Goal: Information Seeking & Learning: Check status

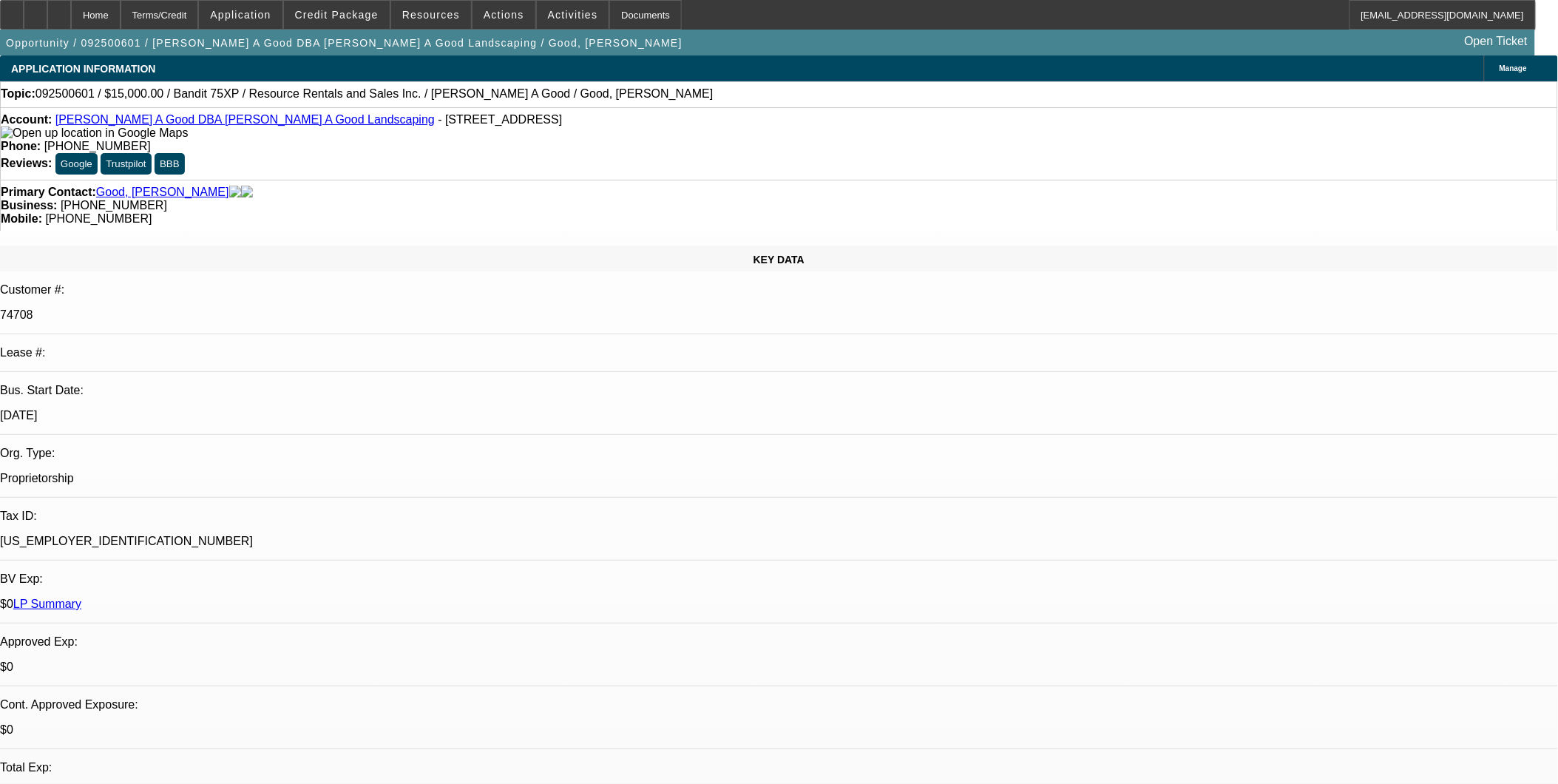
select select "0"
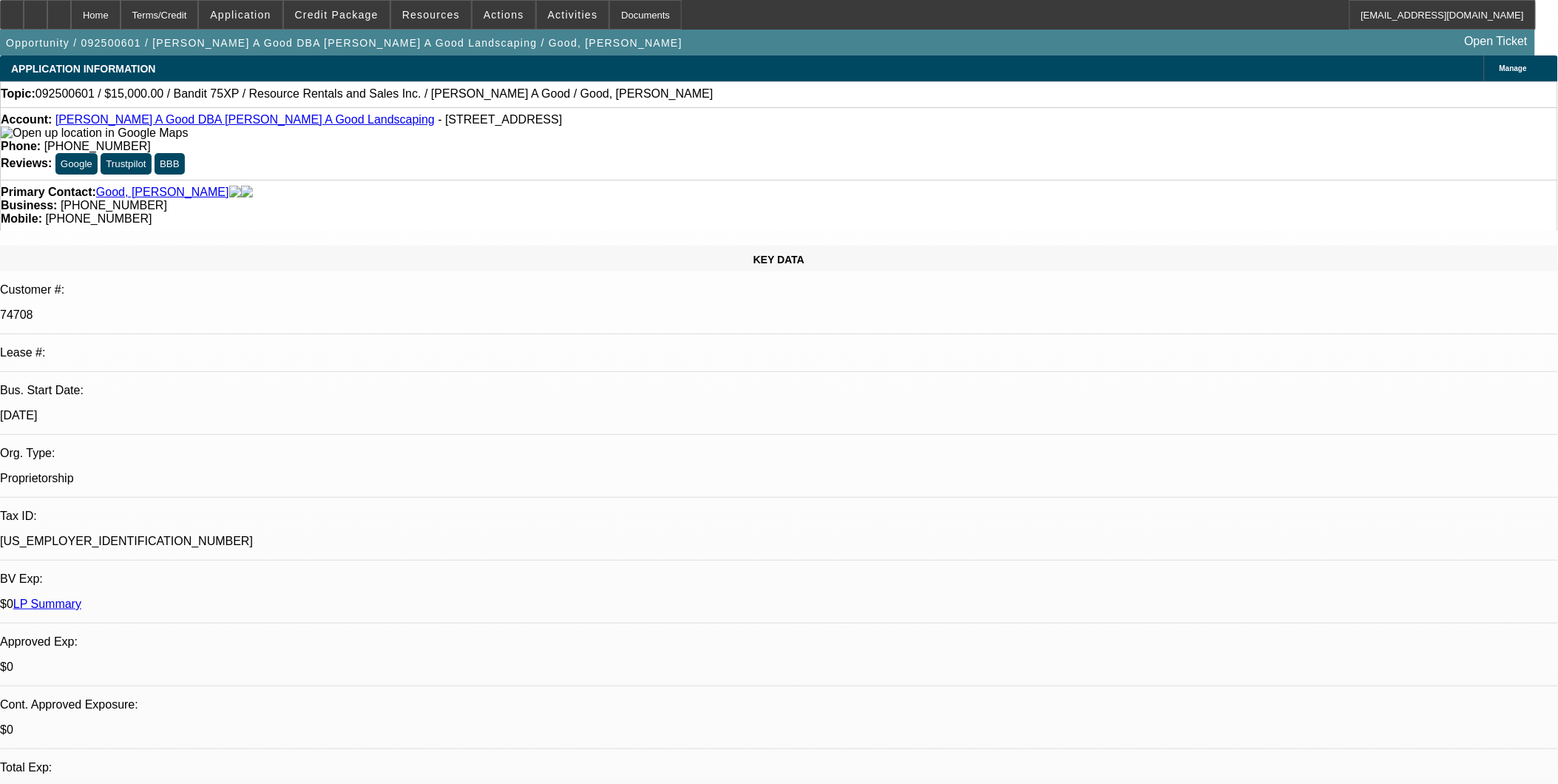
select select "0"
select select "1"
select select "3"
select select "2"
select select "1"
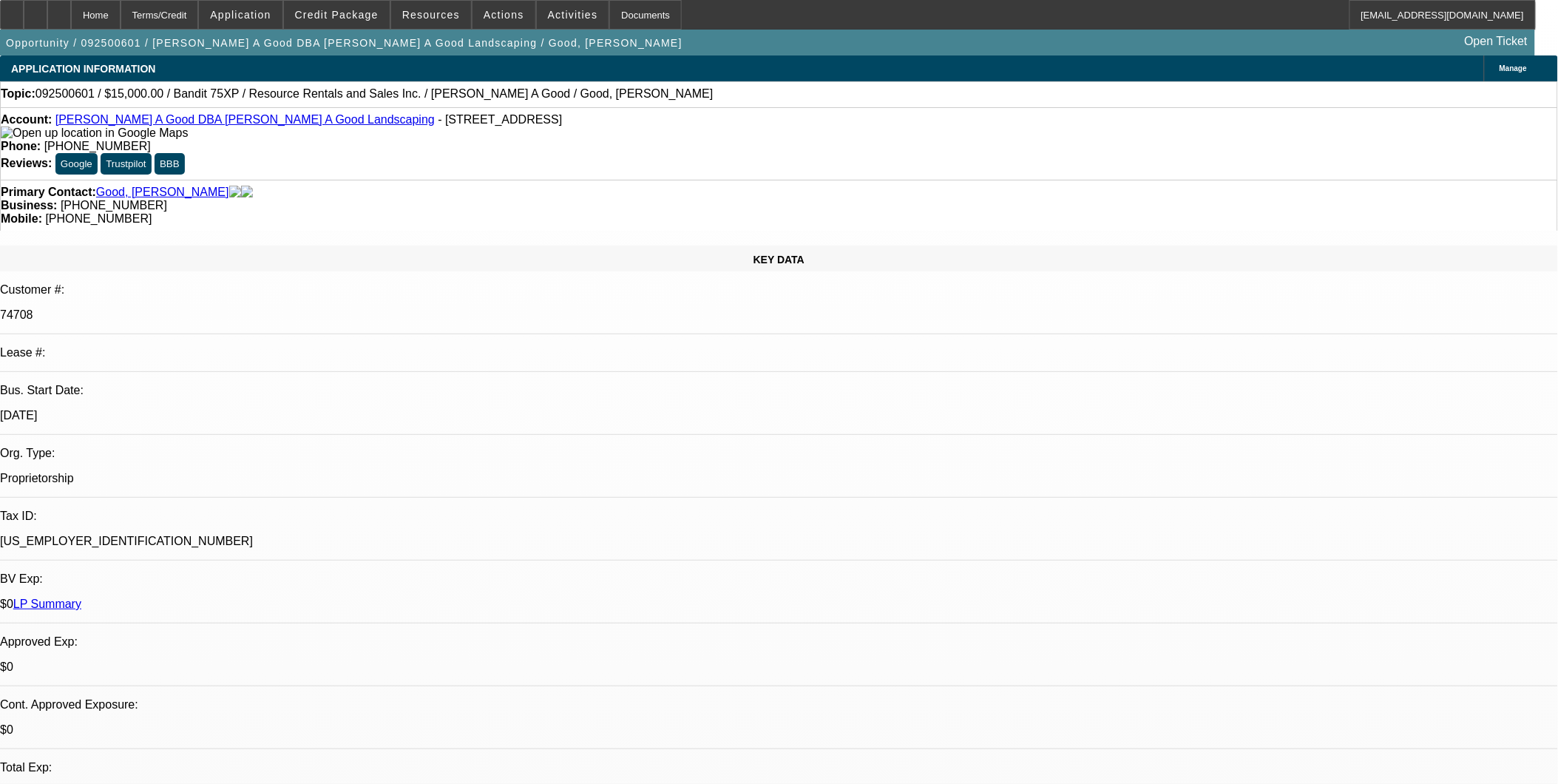
select select "3"
select select "2"
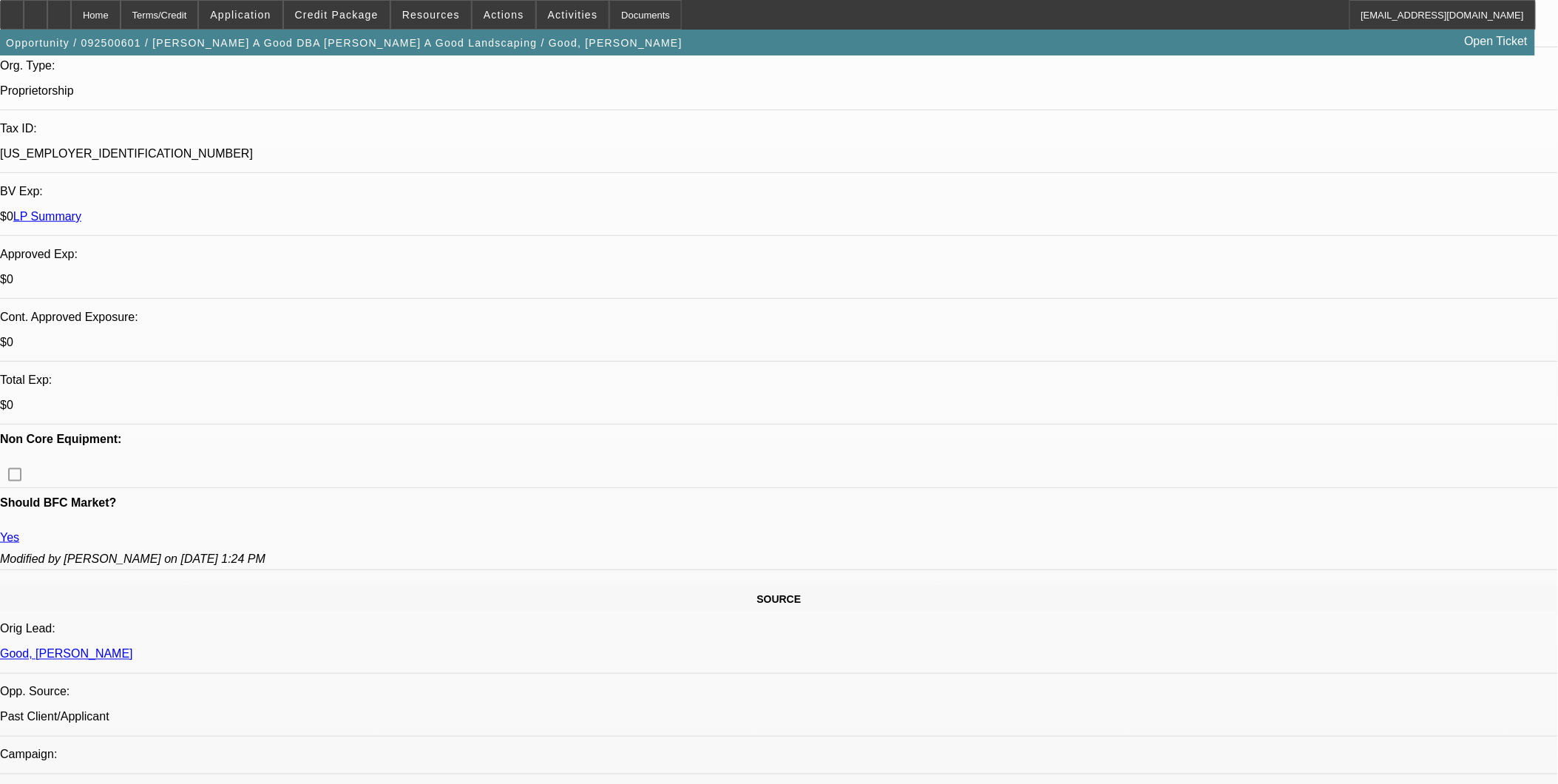
scroll to position [410, 0]
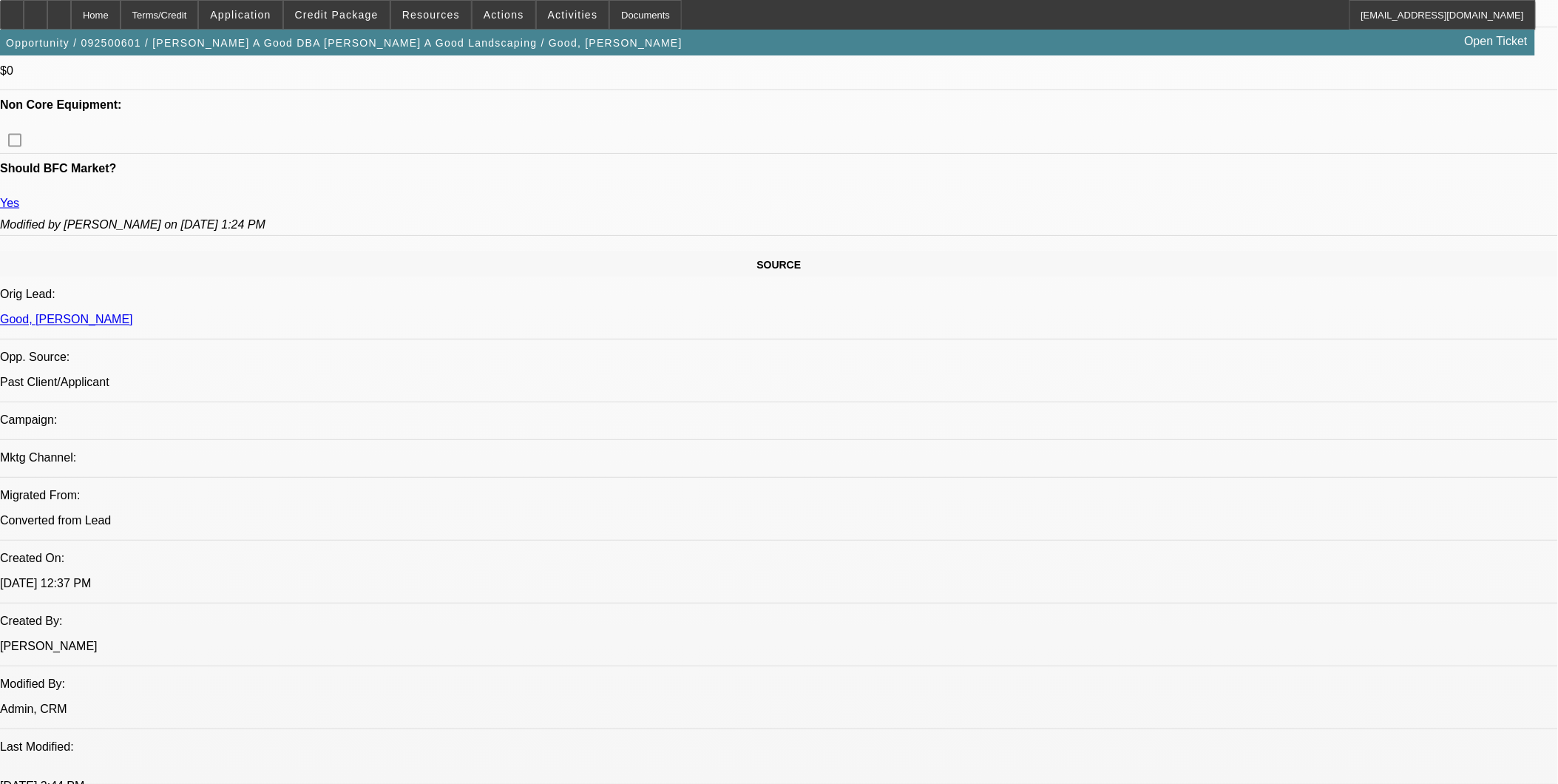
scroll to position [821, 0]
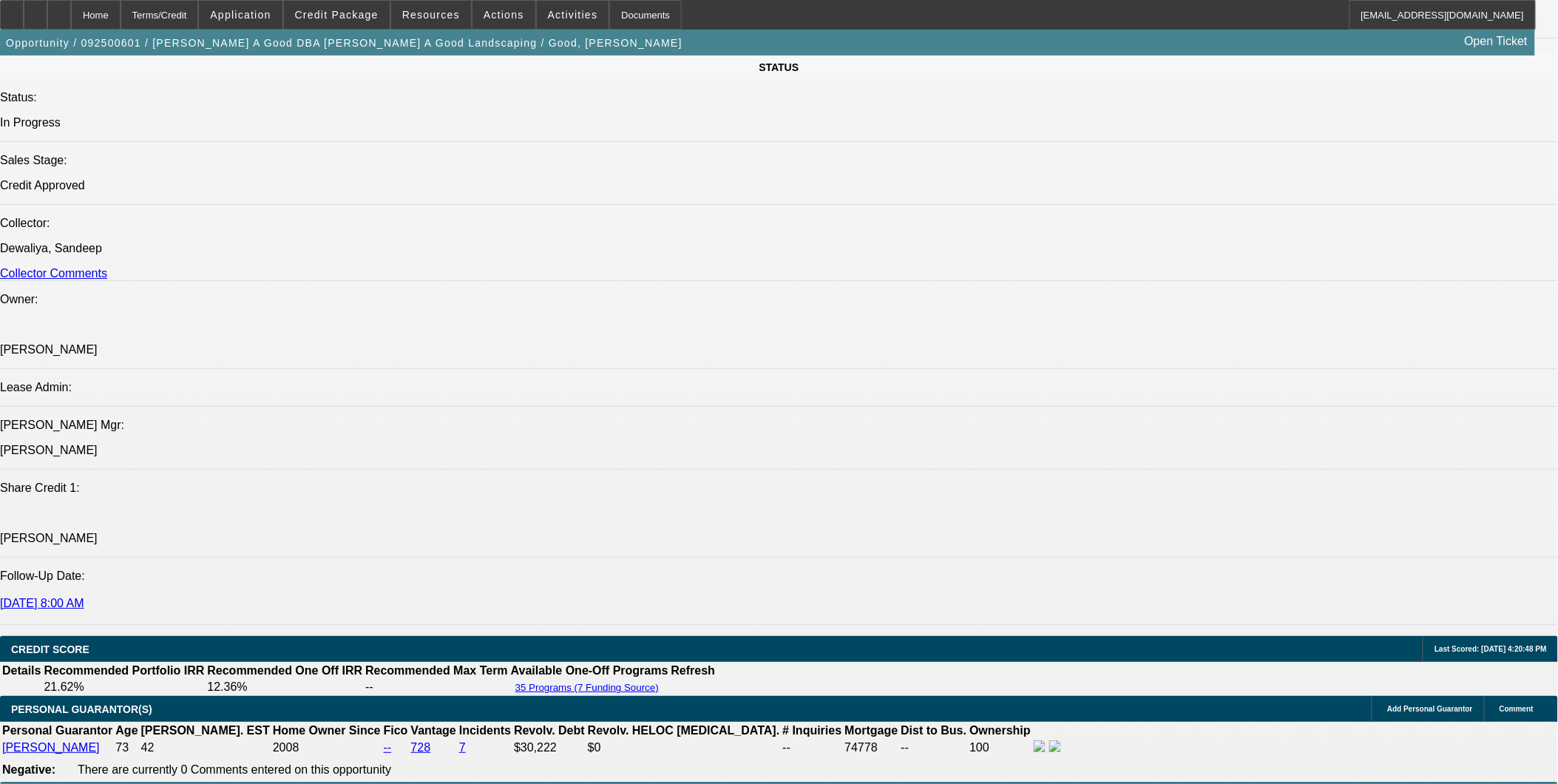
scroll to position [2053, 0]
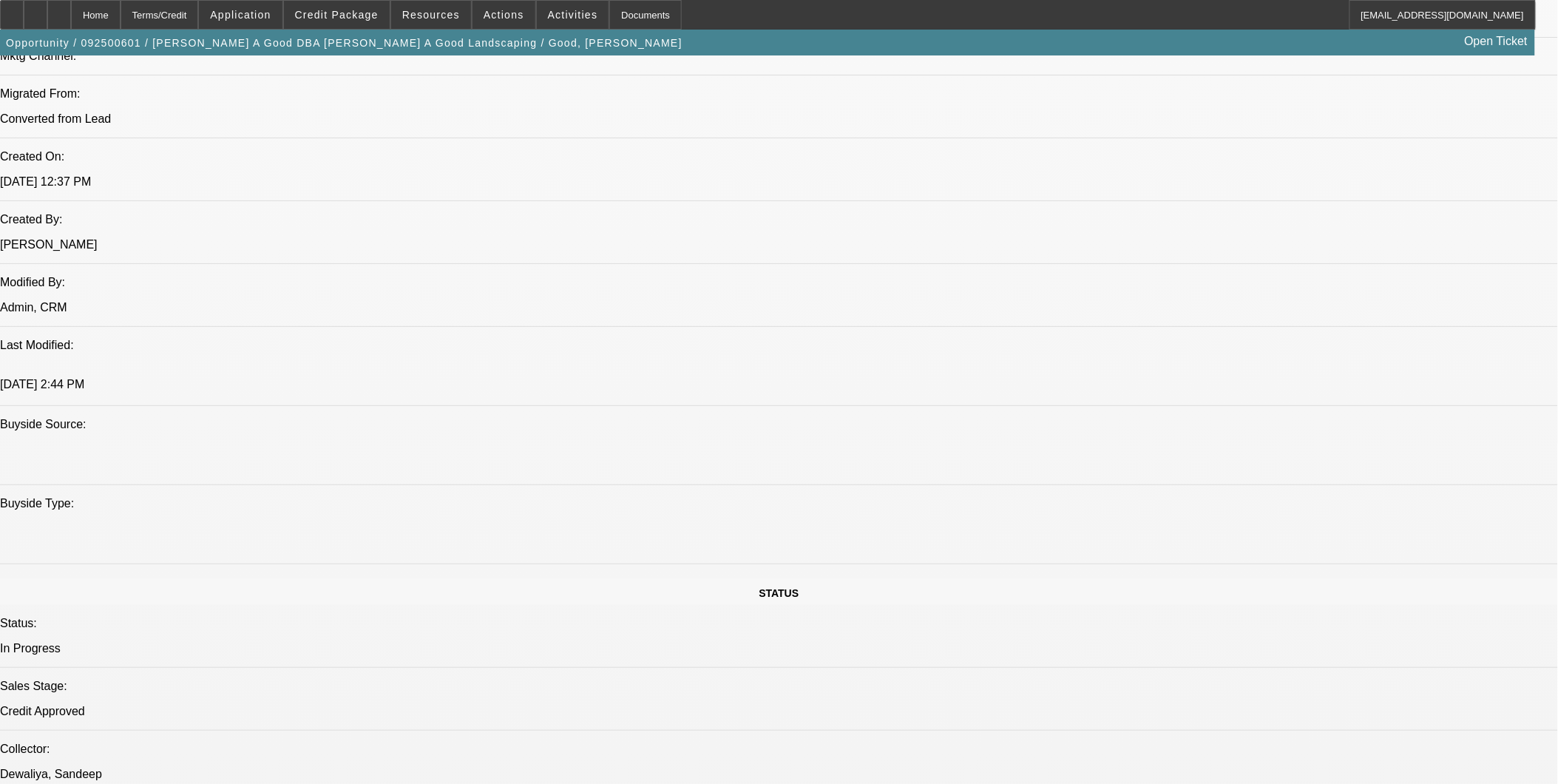
scroll to position [1150, 0]
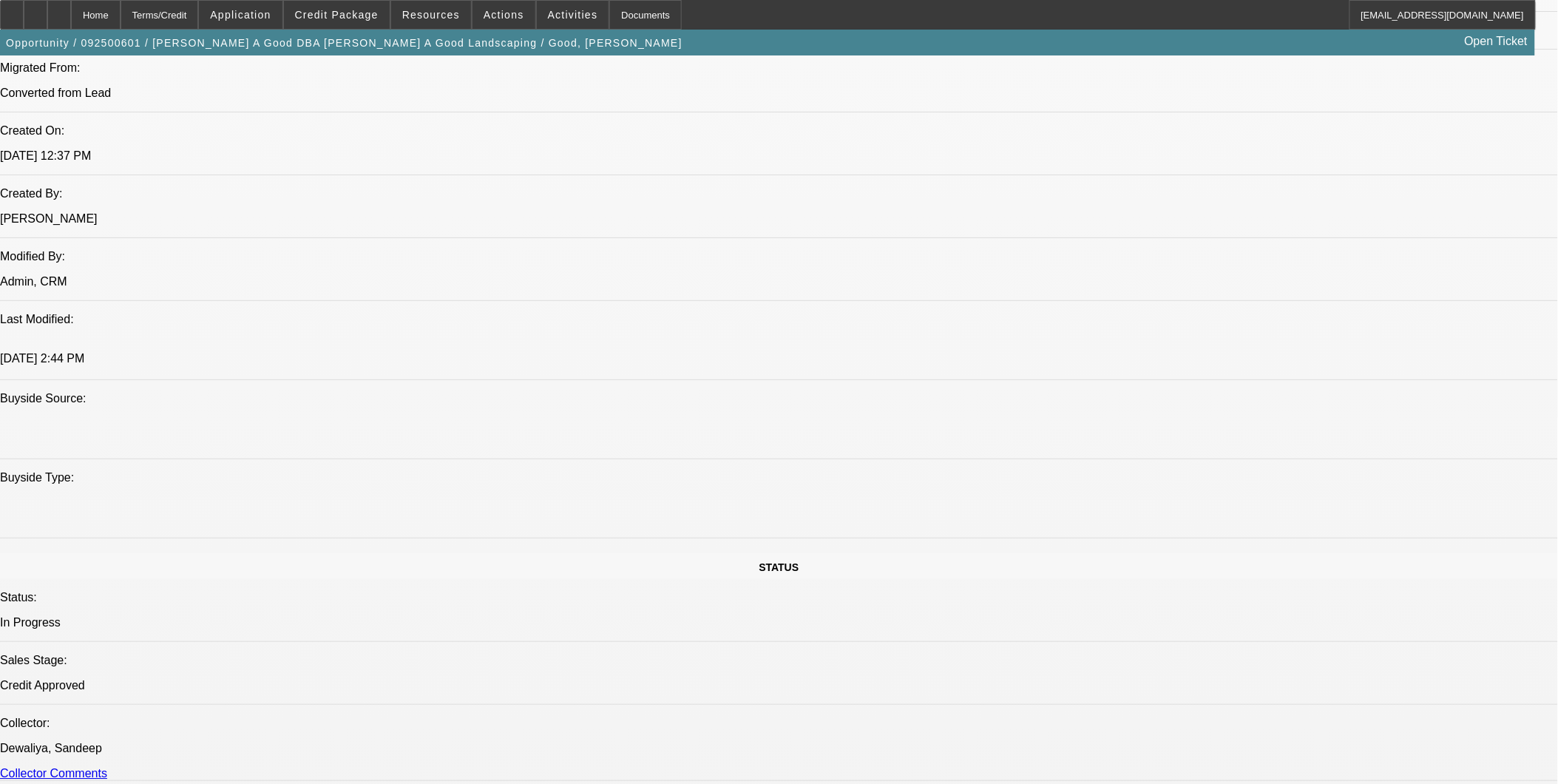
drag, startPoint x: 784, startPoint y: 331, endPoint x: 640, endPoint y: 223, distance: 180.0
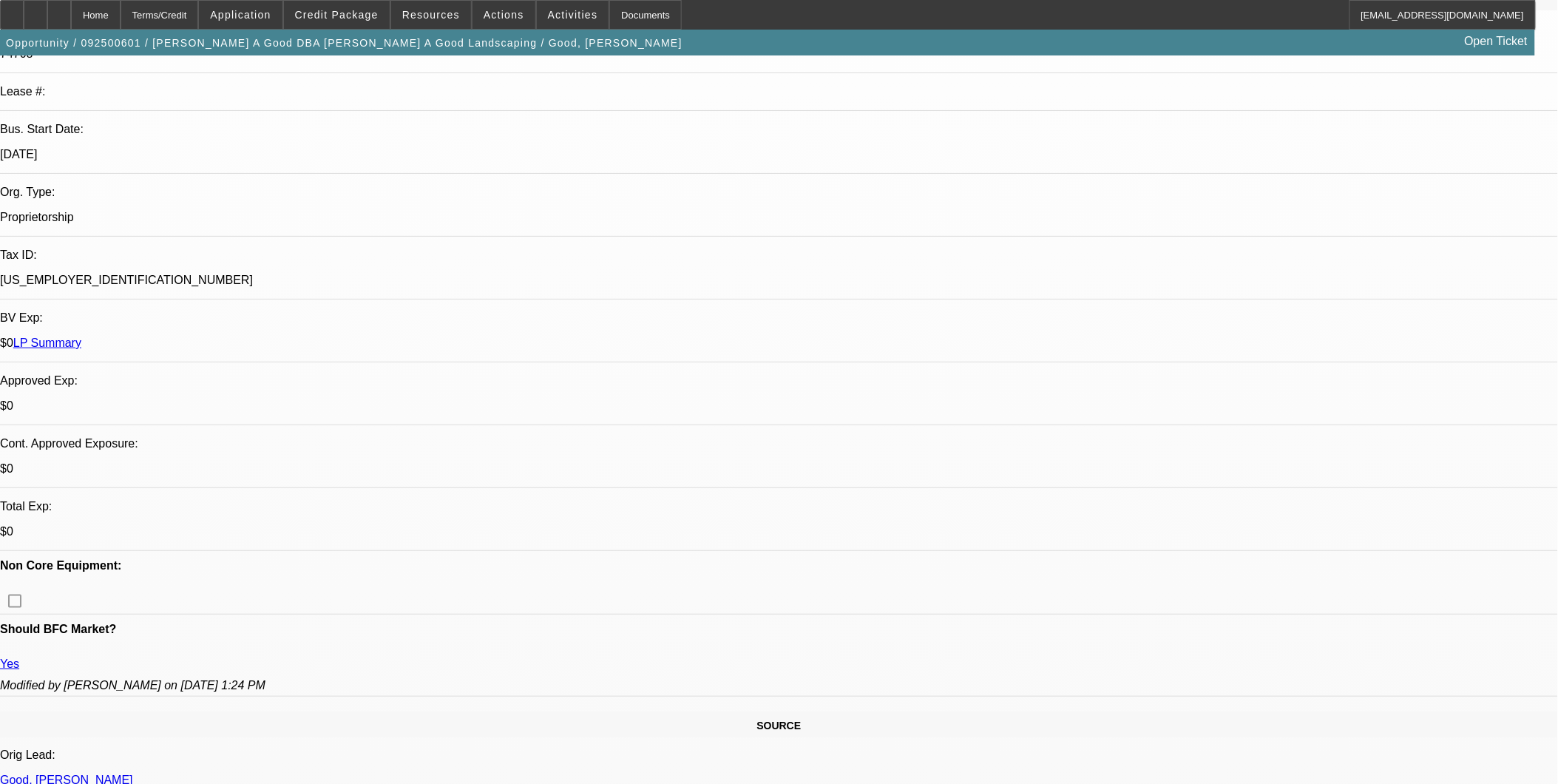
scroll to position [246, 0]
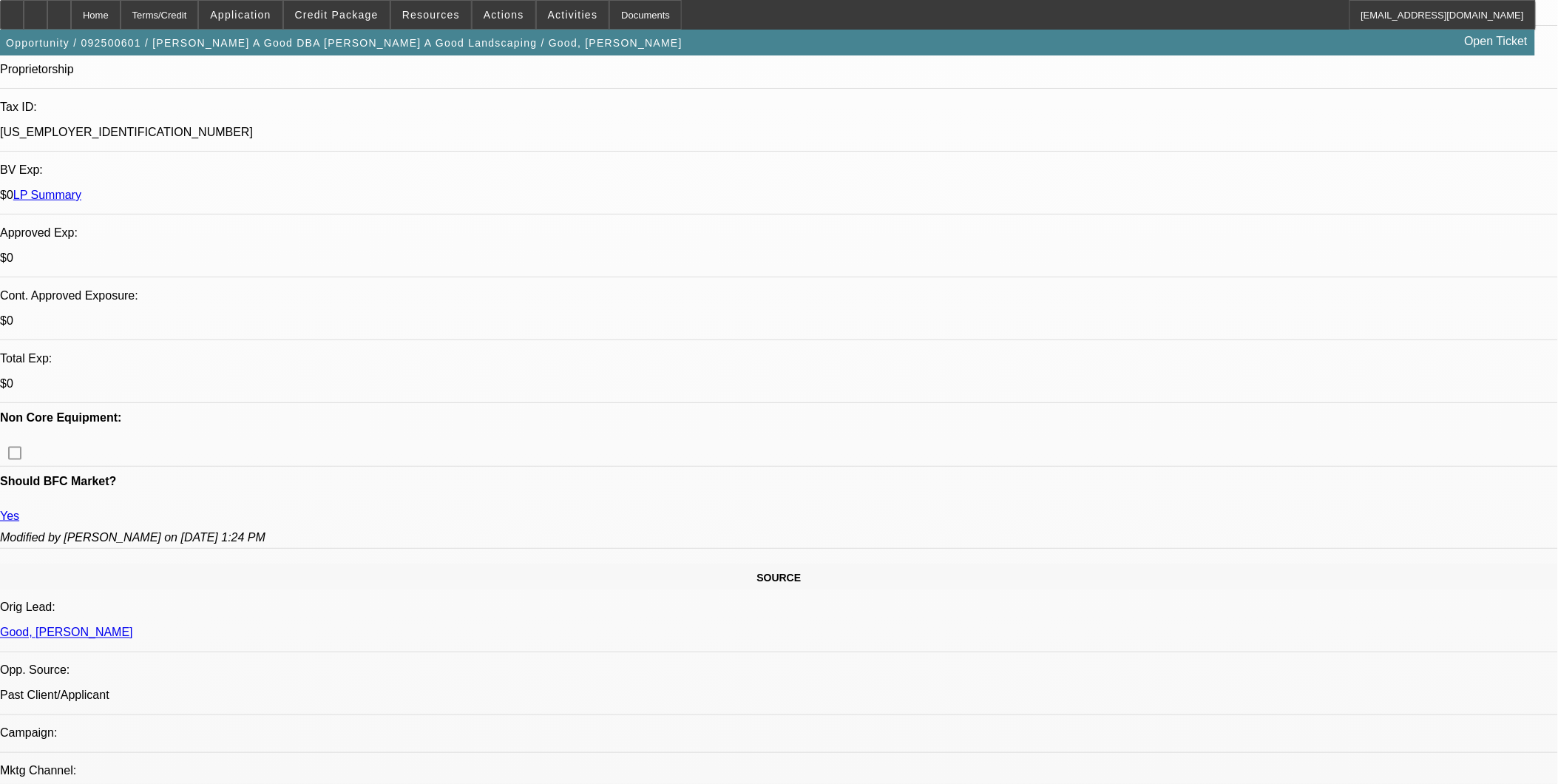
scroll to position [410, 0]
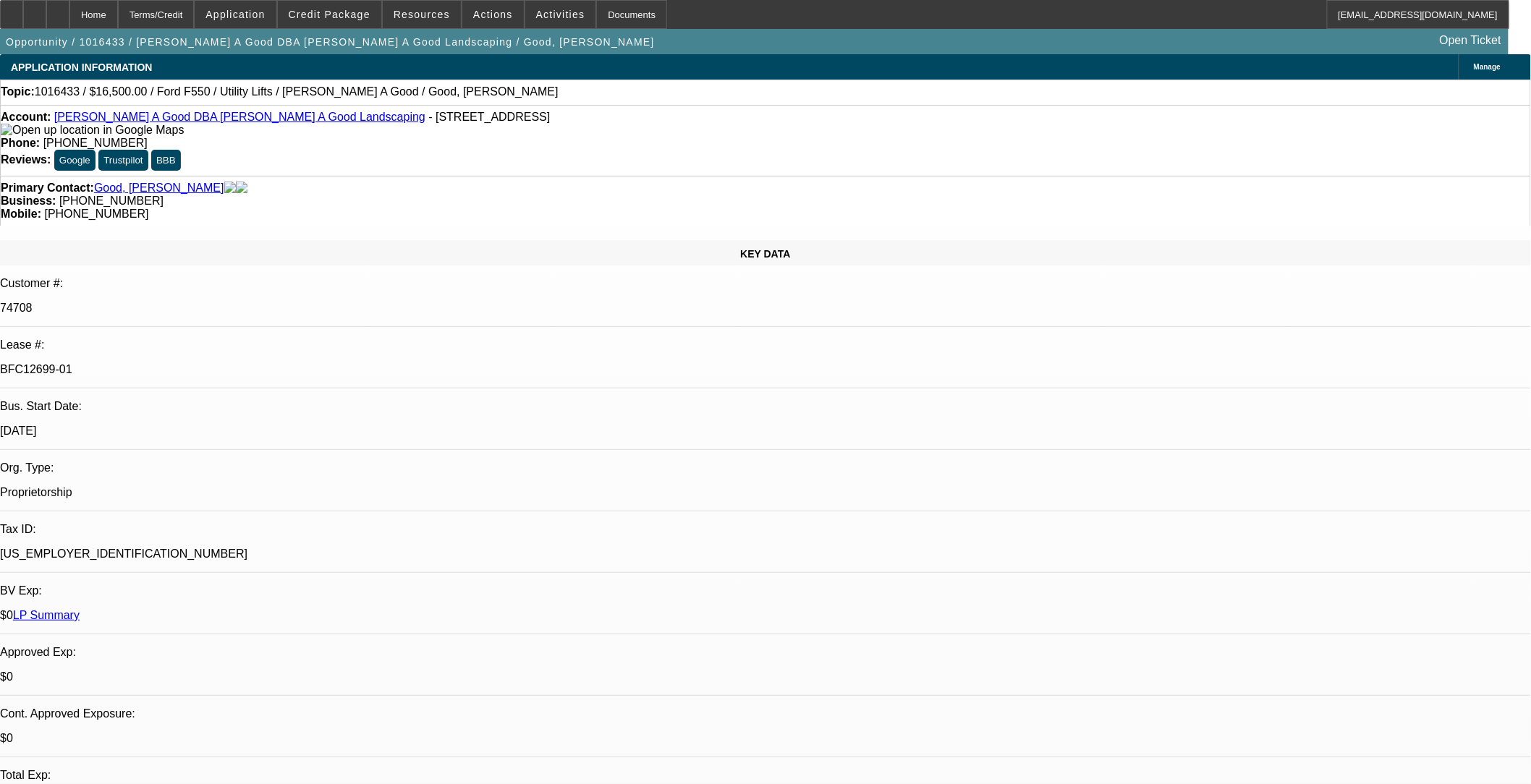
select select "0"
select select "2"
select select "0"
select select "2"
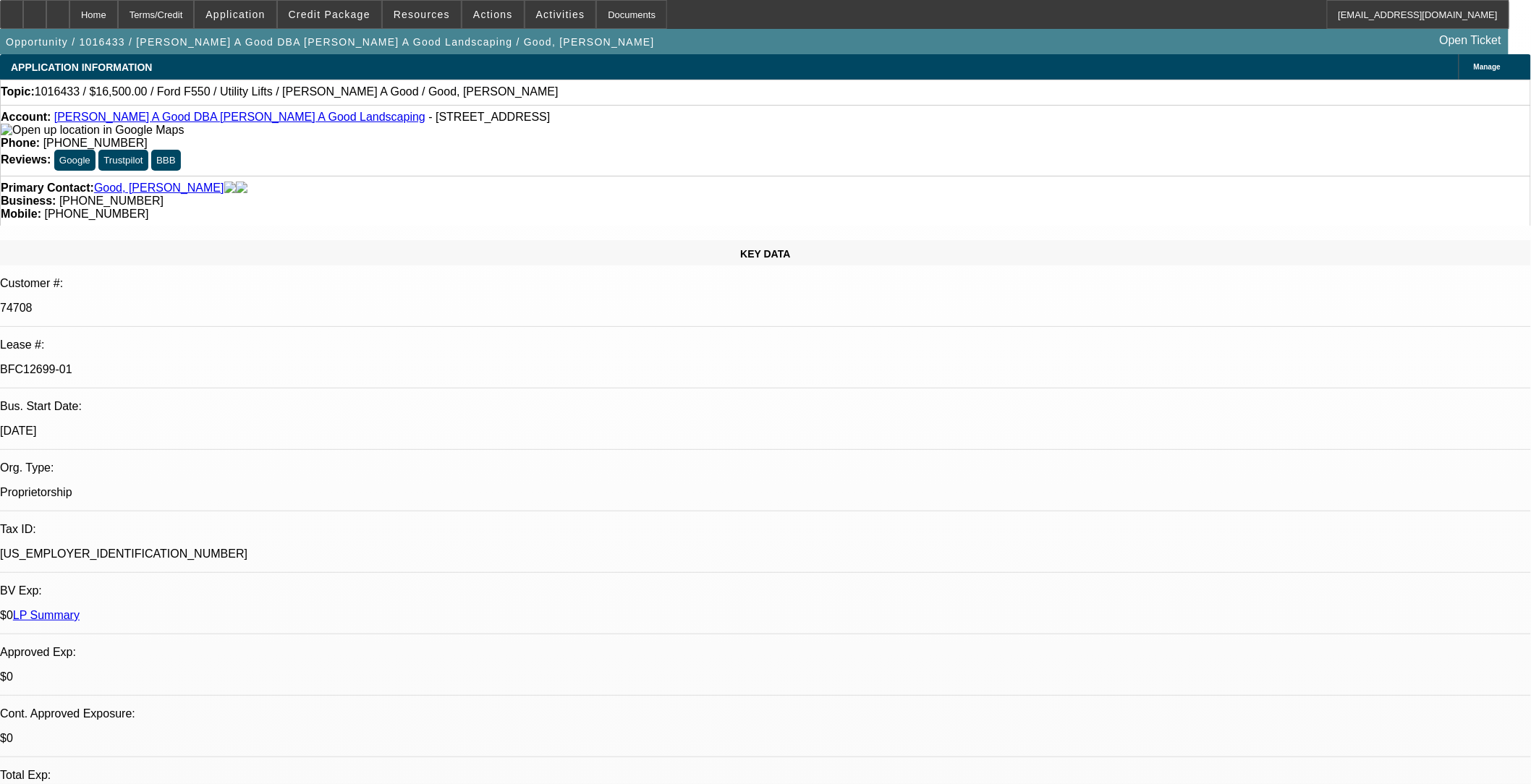
select select "0"
select select "2"
select select "0"
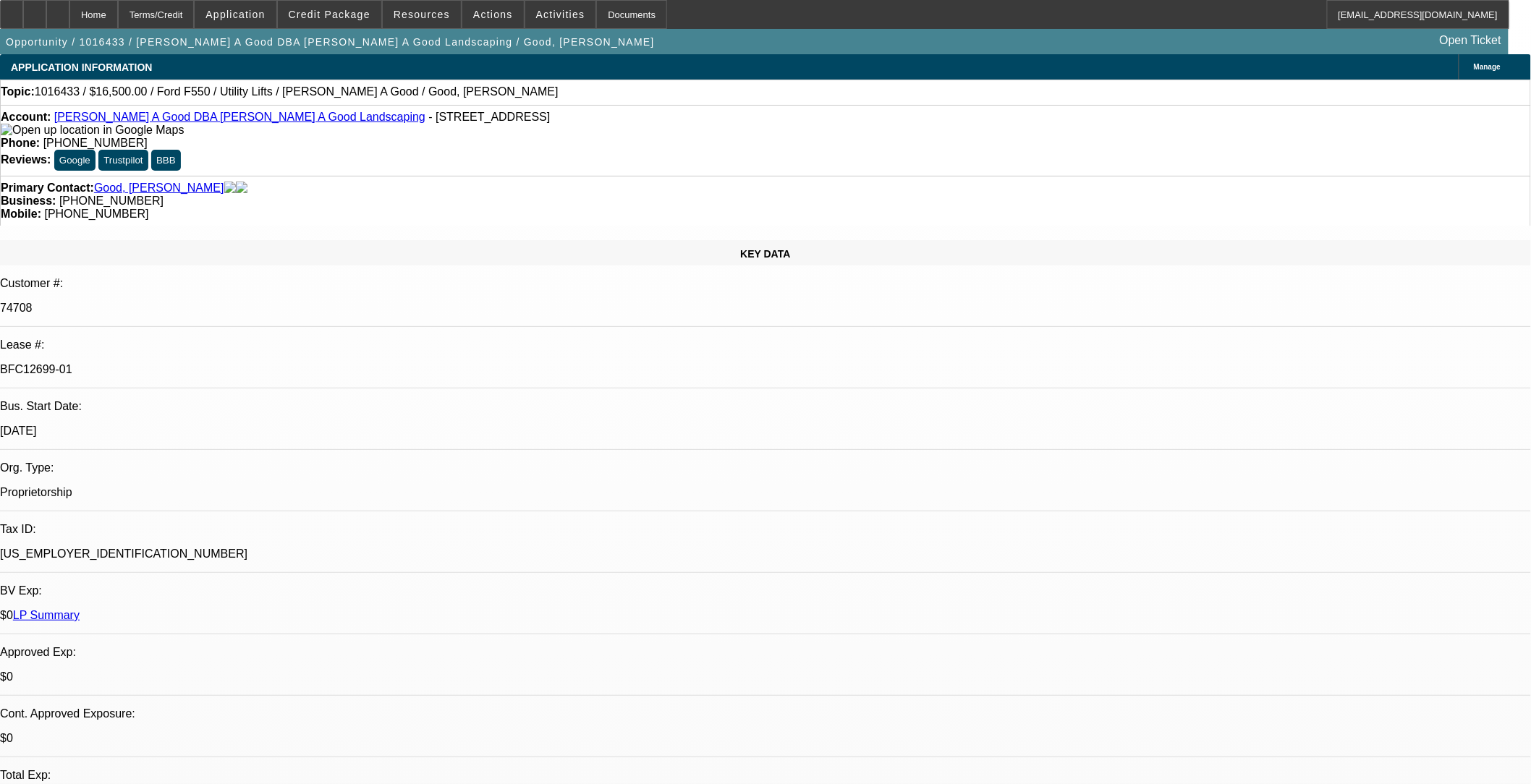
select select "0"
select select "1"
select select "2"
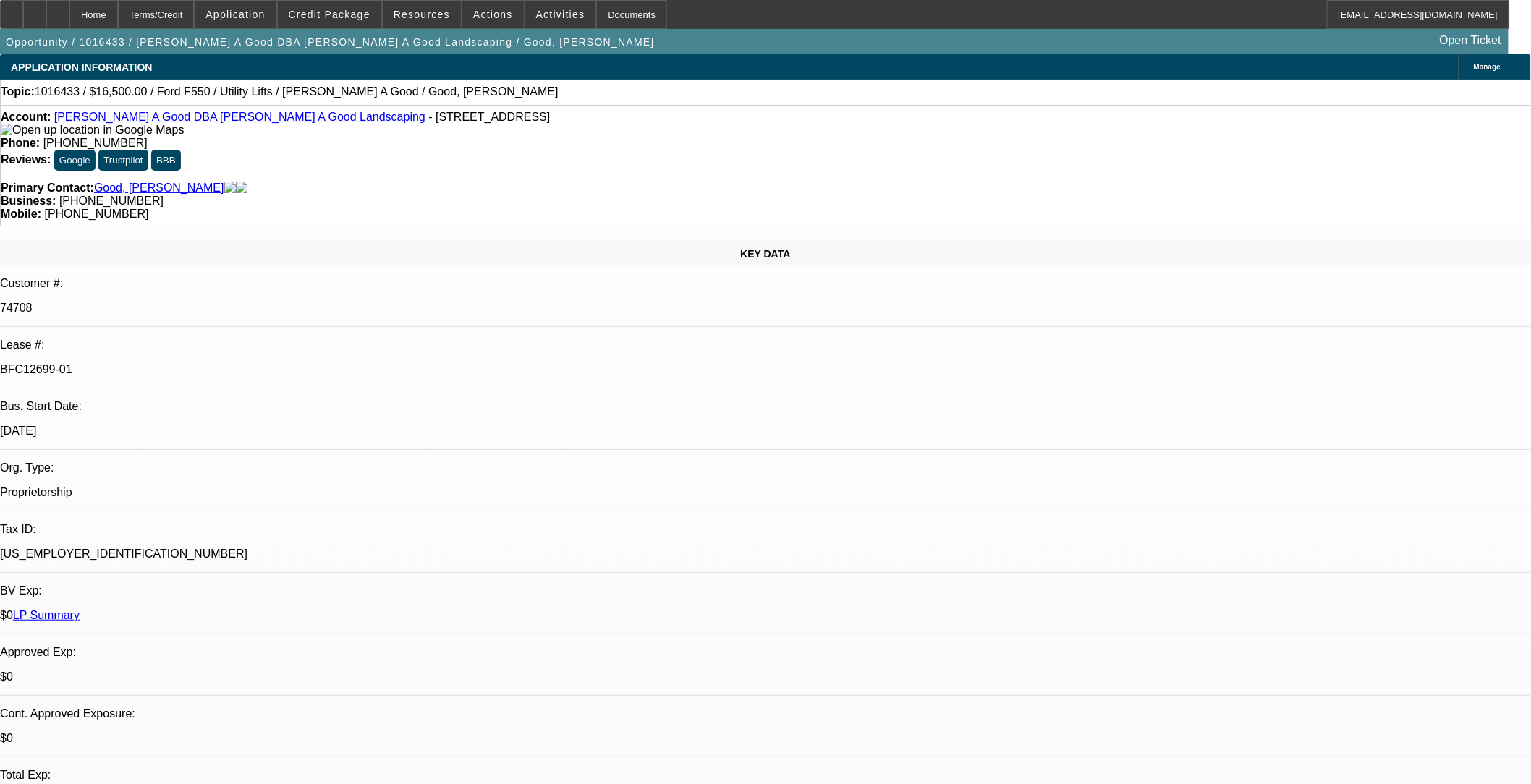
select select "1"
select select "2"
select select "1"
select select "2"
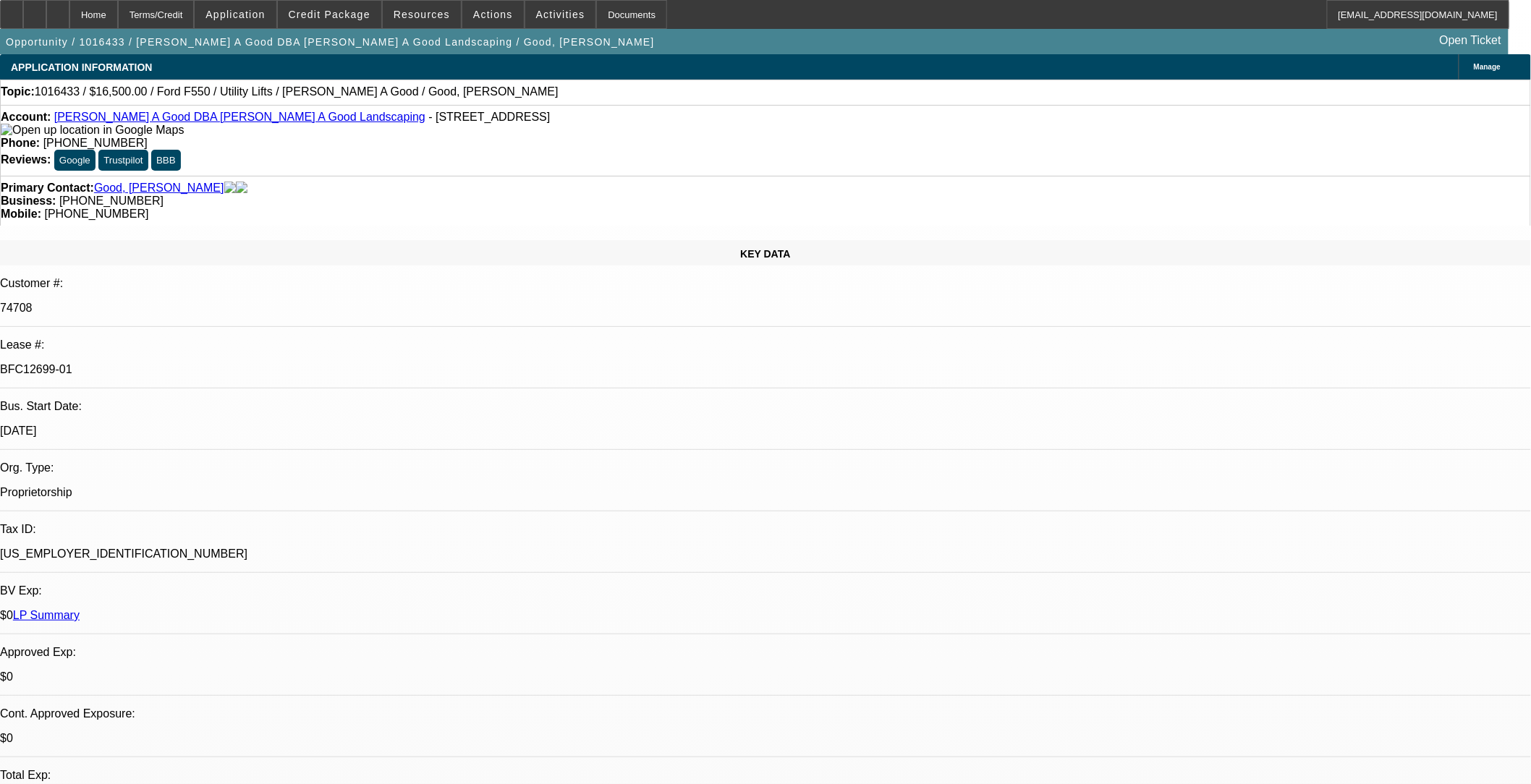
select select "2"
select select "1"
select select "2"
click at [347, 13] on span "Credit Package" at bounding box center [329, 14] width 82 height 11
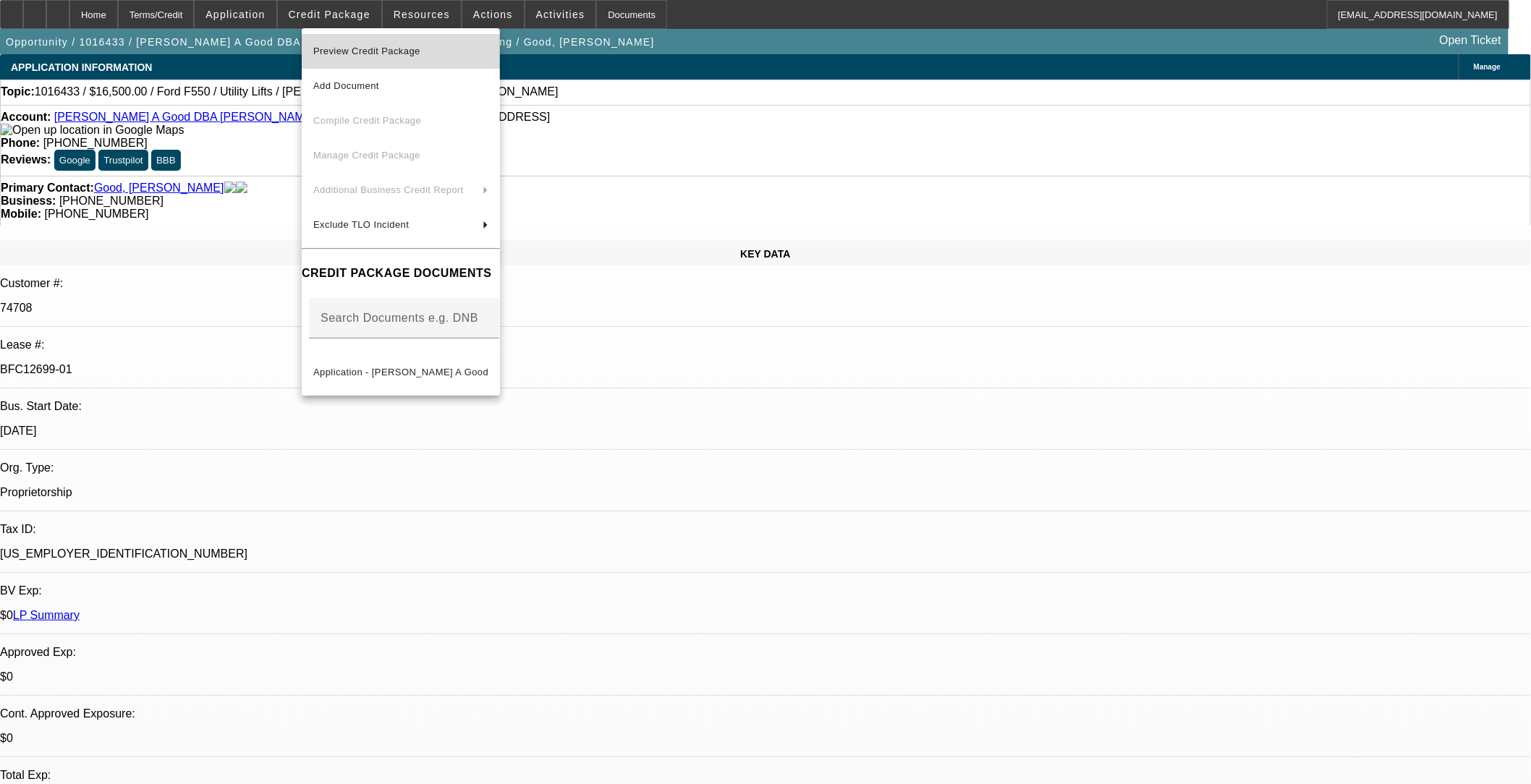
click at [392, 55] on span "Preview Credit Package" at bounding box center [401, 51] width 175 height 18
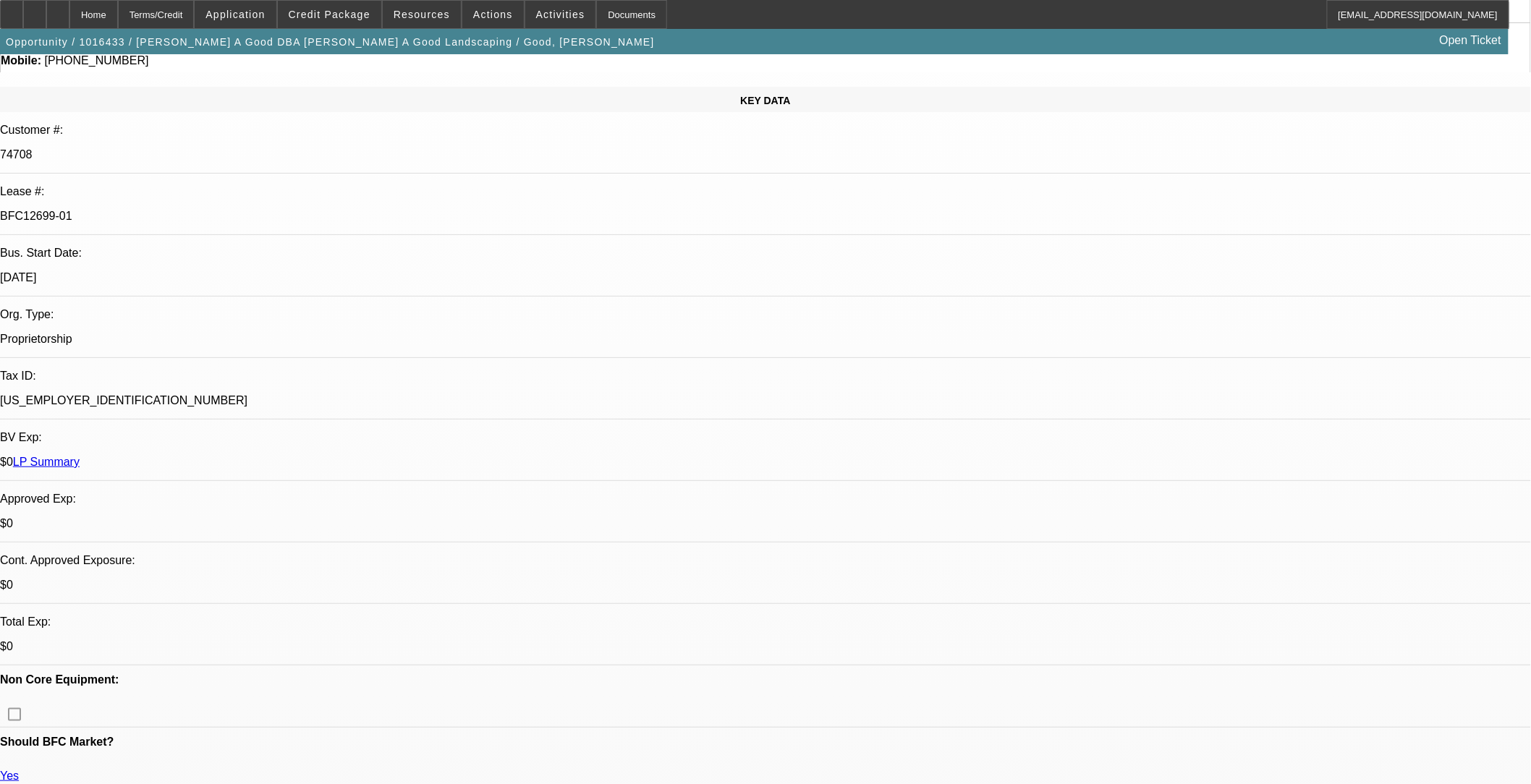
scroll to position [161, 0]
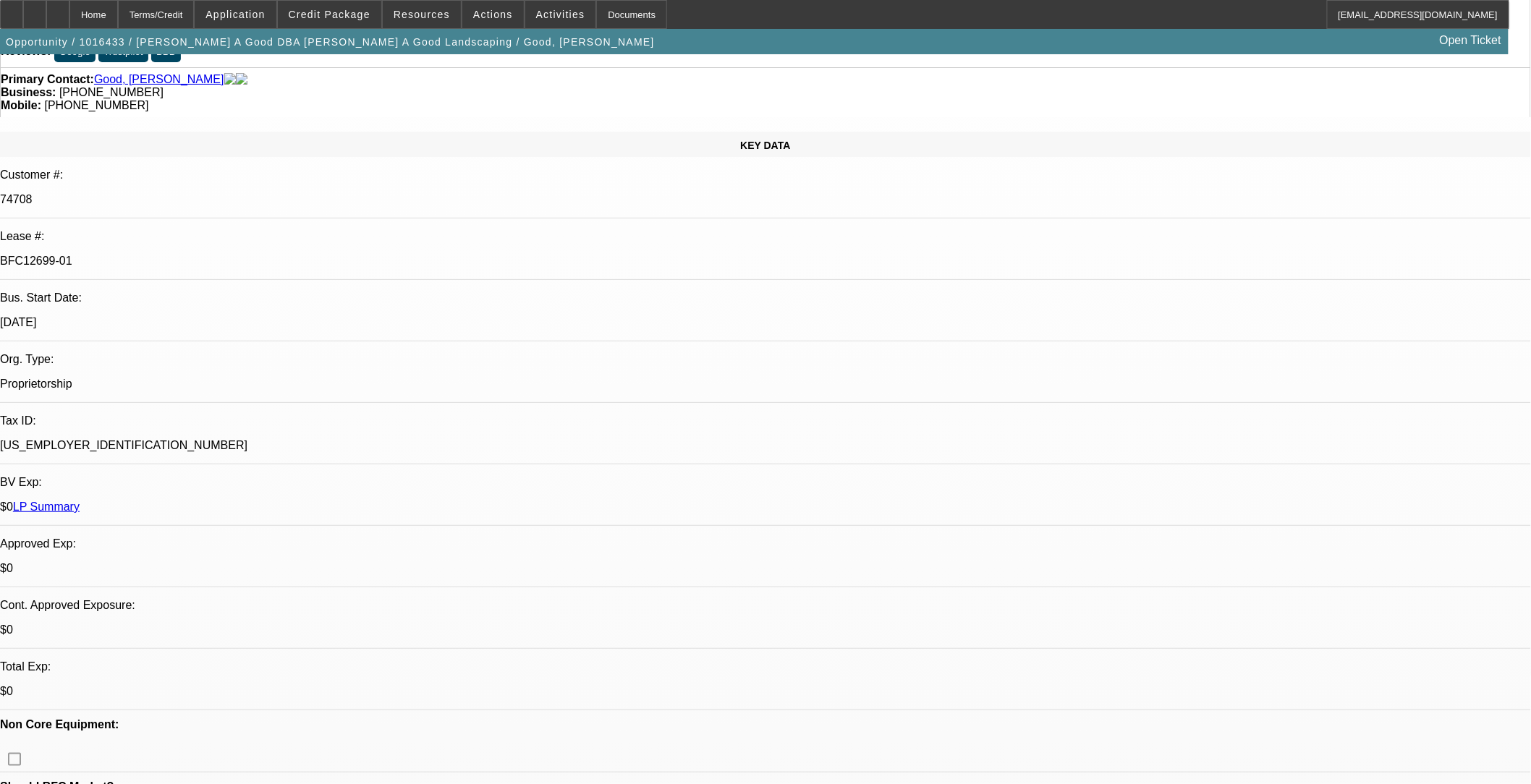
scroll to position [81, 0]
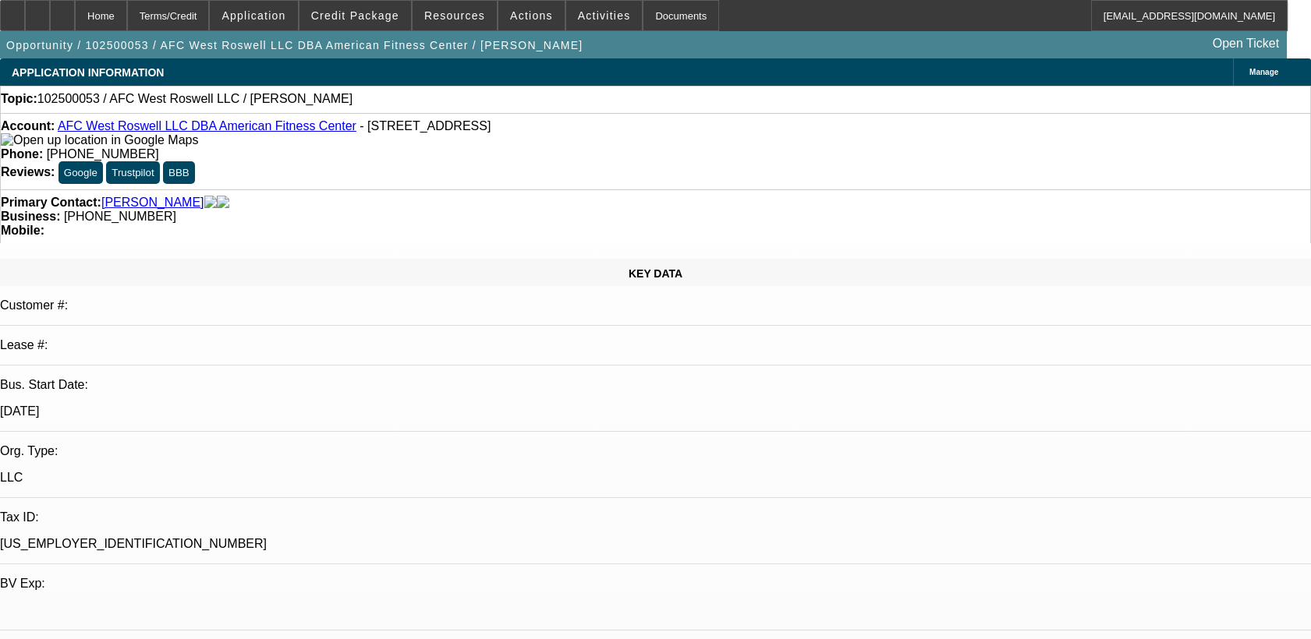
select select "0"
select select "2"
select select "0.1"
select select "1"
select select "2"
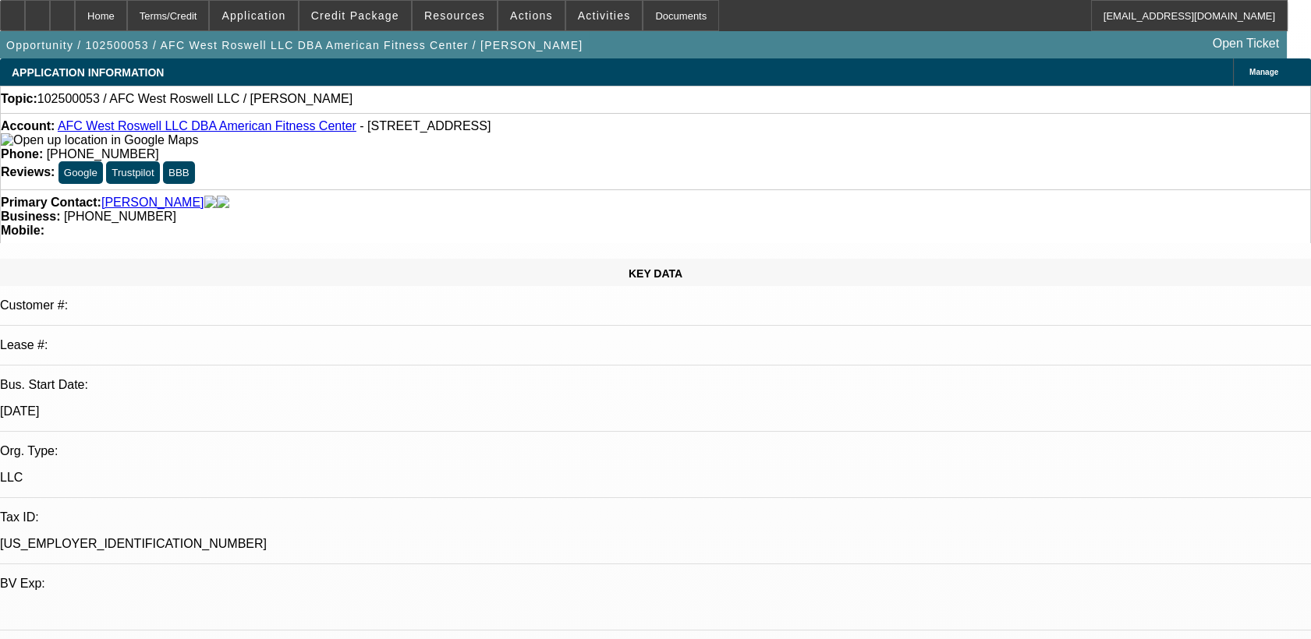
select select "4"
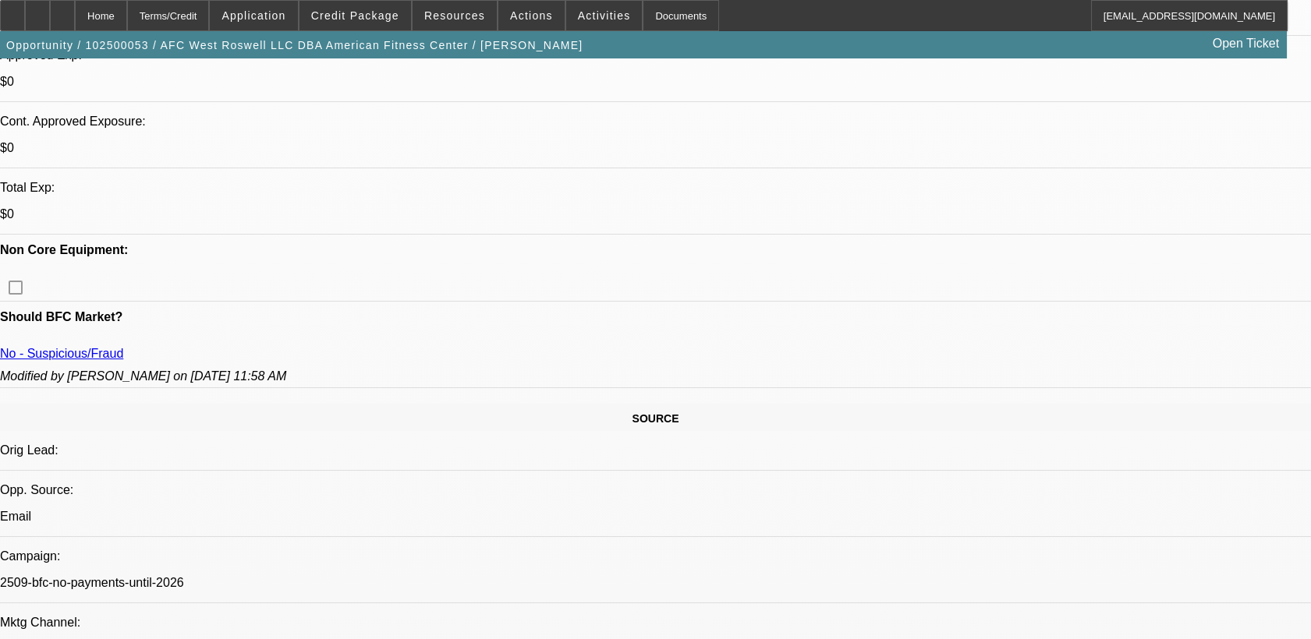
scroll to position [606, 0]
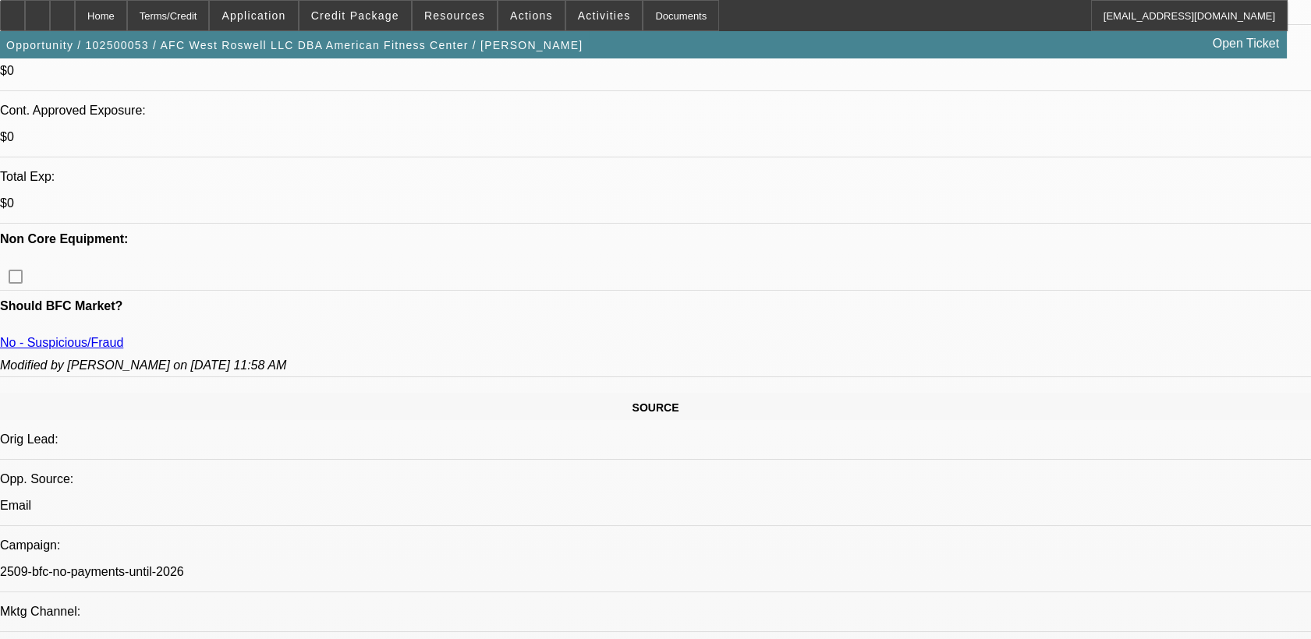
drag, startPoint x: 105, startPoint y: 204, endPoint x: 127, endPoint y: 208, distance: 22.2
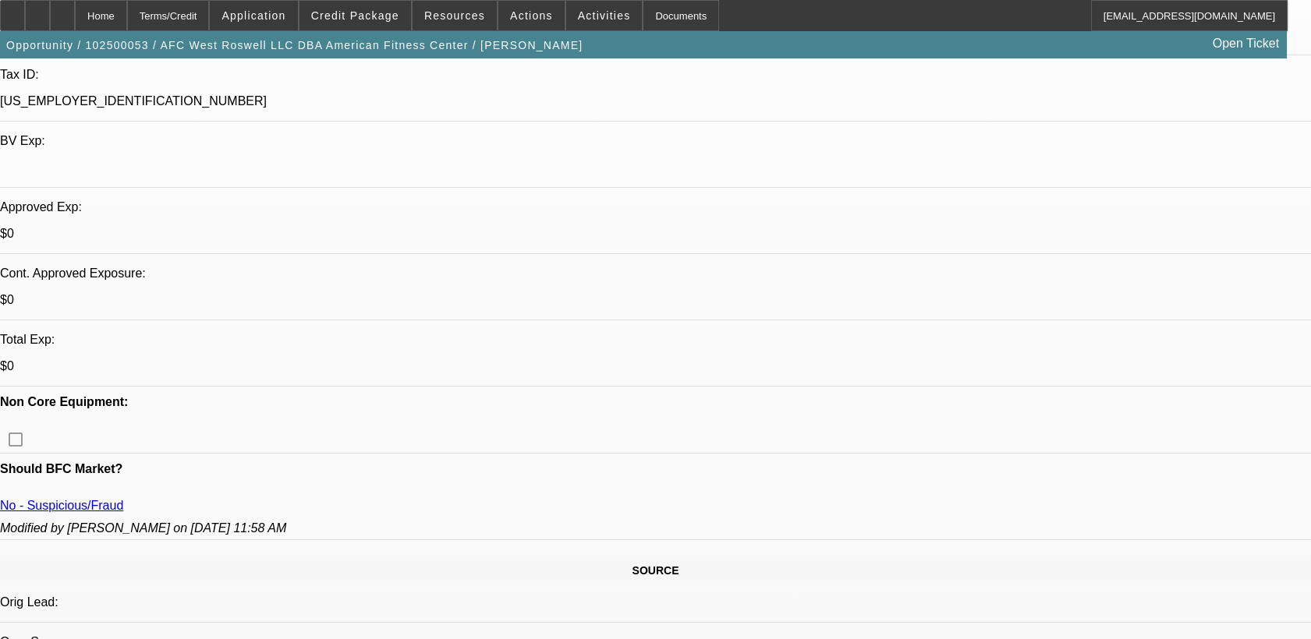
scroll to position [433, 0]
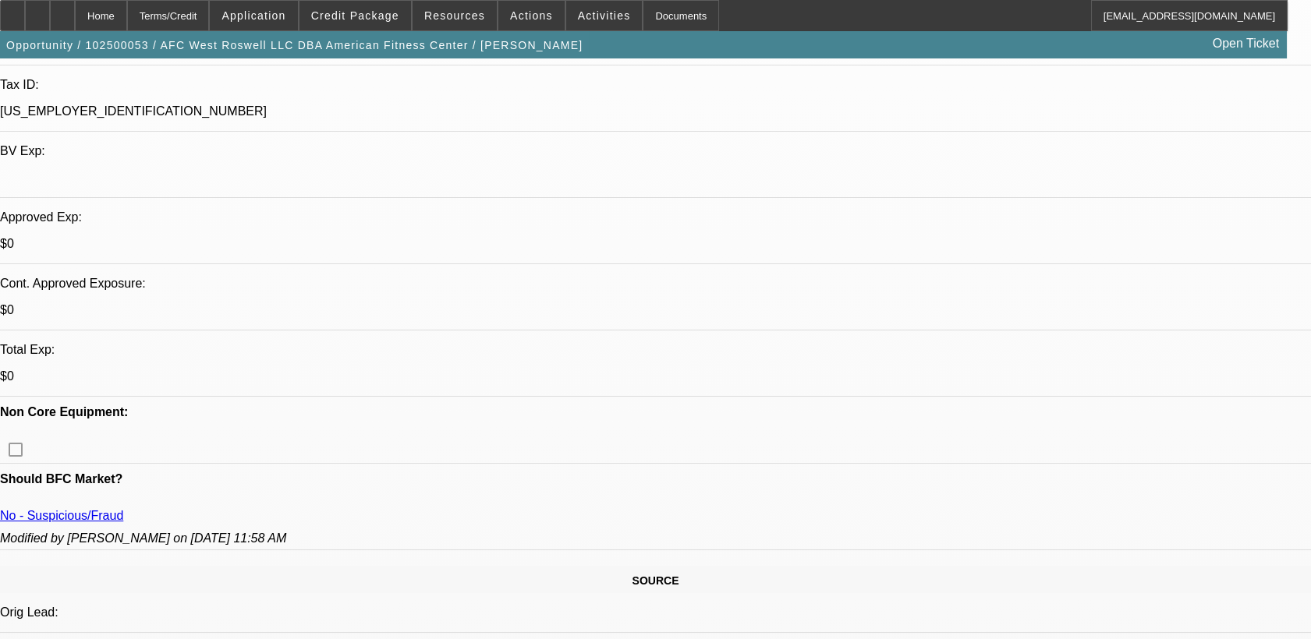
drag, startPoint x: 110, startPoint y: 378, endPoint x: 123, endPoint y: 377, distance: 13.3
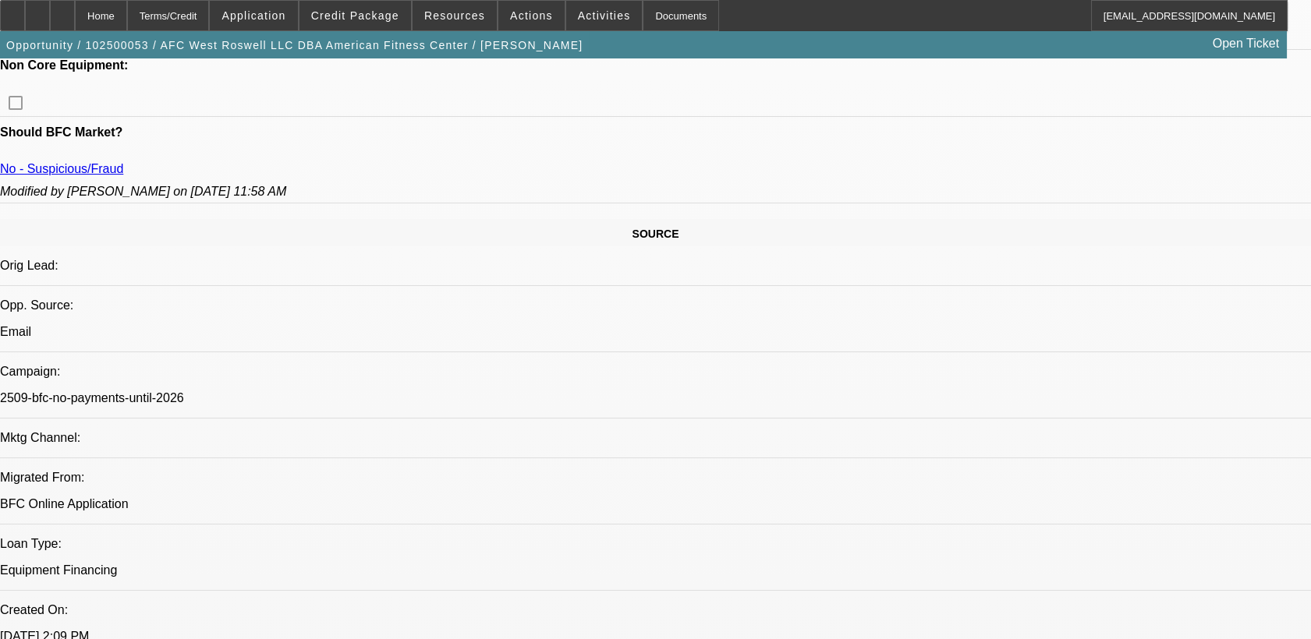
scroll to position [693, 0]
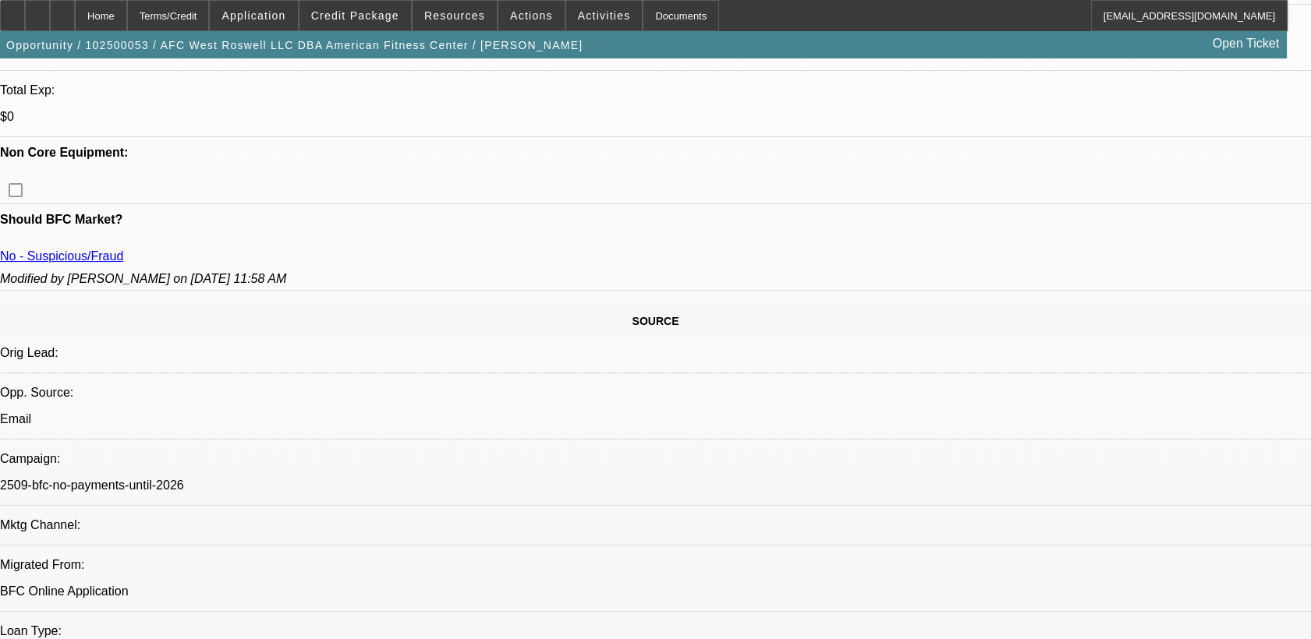
drag, startPoint x: 337, startPoint y: 375, endPoint x: 312, endPoint y: 379, distance: 25.3
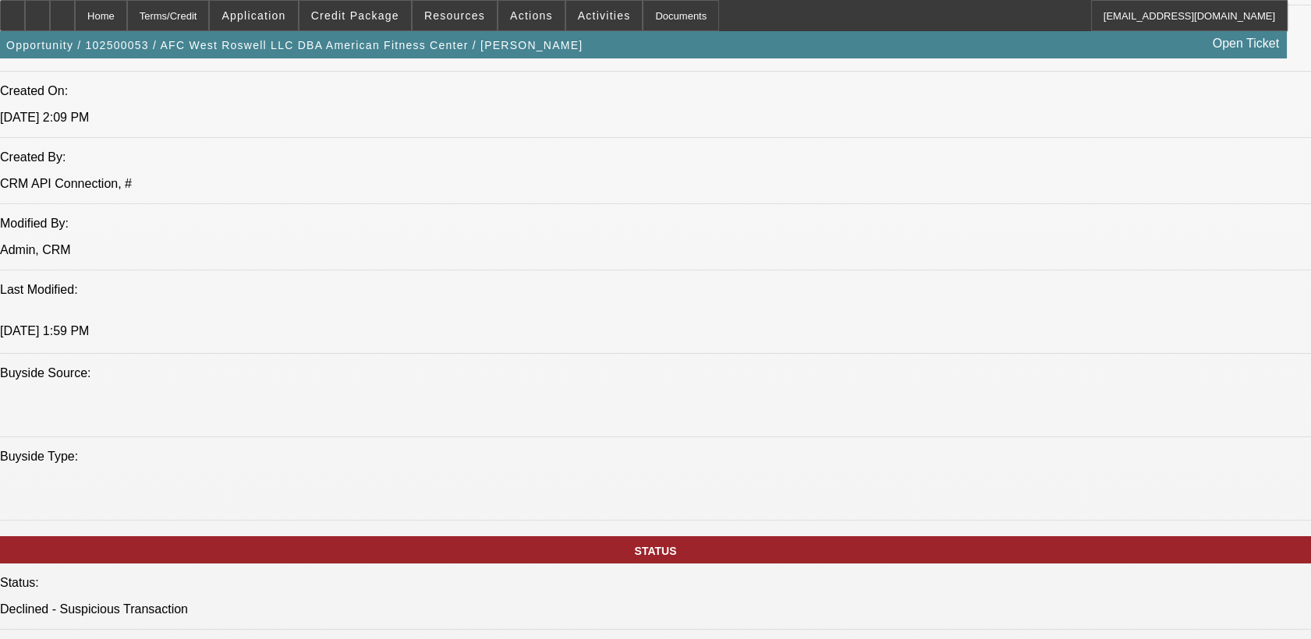
scroll to position [1213, 0]
